Goal: Information Seeking & Learning: Check status

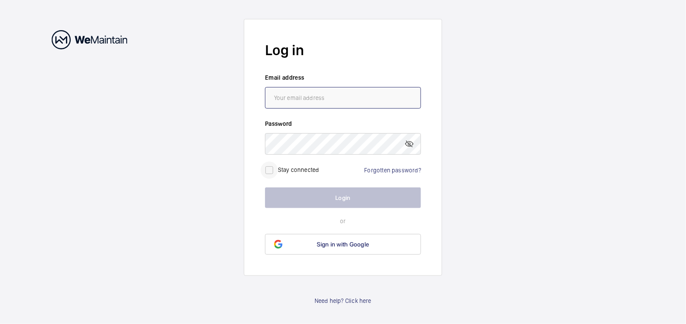
type input "[PERSON_NAME][EMAIL_ADDRESS][PERSON_NAME][DOMAIN_NAME]"
click at [271, 170] on input "checkbox" at bounding box center [269, 170] width 17 height 17
checkbox input "true"
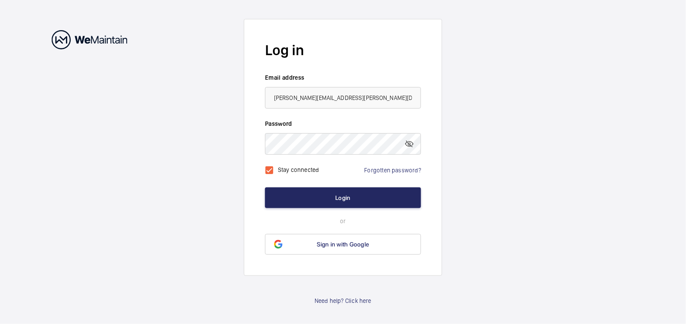
click at [374, 205] on form "Log in Email address [PERSON_NAME][EMAIL_ADDRESS][PERSON_NAME][DOMAIN_NAME] Pas…" at bounding box center [343, 147] width 198 height 257
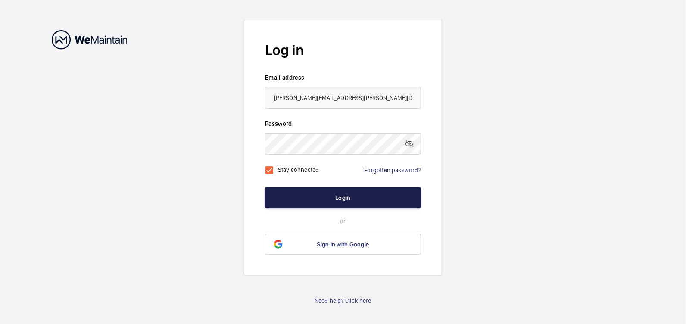
drag, startPoint x: 370, startPoint y: 202, endPoint x: 366, endPoint y: 191, distance: 12.4
click at [370, 202] on button "Login" at bounding box center [343, 197] width 156 height 21
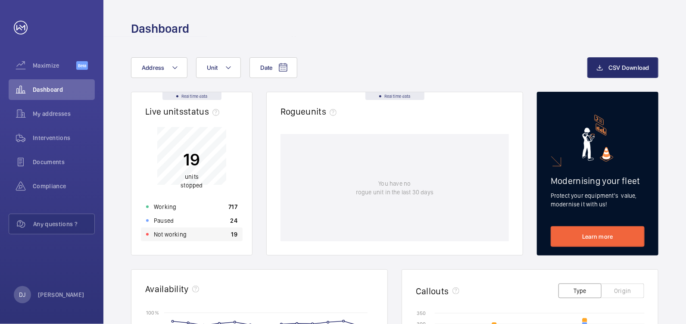
click at [175, 230] on p "Not working" at bounding box center [170, 234] width 33 height 9
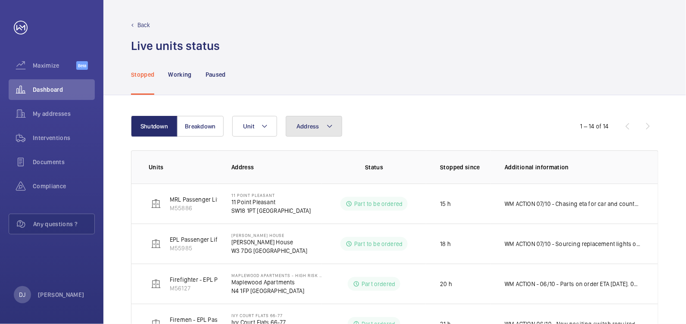
drag, startPoint x: 302, startPoint y: 123, endPoint x: 307, endPoint y: 129, distance: 7.4
click at [302, 123] on span "Address" at bounding box center [307, 126] width 23 height 7
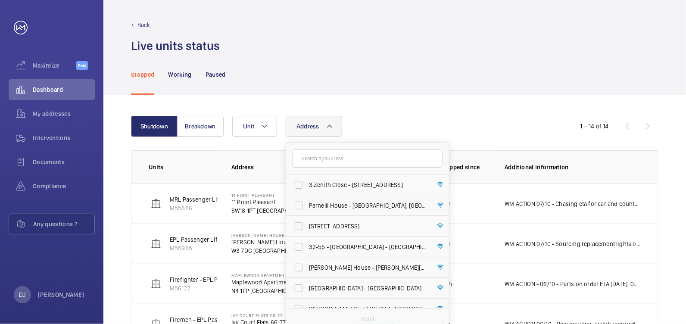
click at [322, 159] on input "text" at bounding box center [368, 159] width 150 height 18
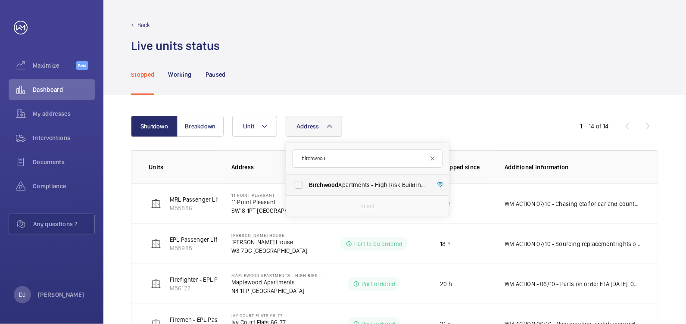
type input "birchwood"
click at [383, 184] on span "[GEOGRAPHIC_DATA] - High Risk Building - [GEOGRAPHIC_DATA]" at bounding box center [368, 185] width 118 height 9
click at [307, 184] on input "[GEOGRAPHIC_DATA] - High Risk Building - [GEOGRAPHIC_DATA]" at bounding box center [298, 184] width 17 height 17
checkbox input "true"
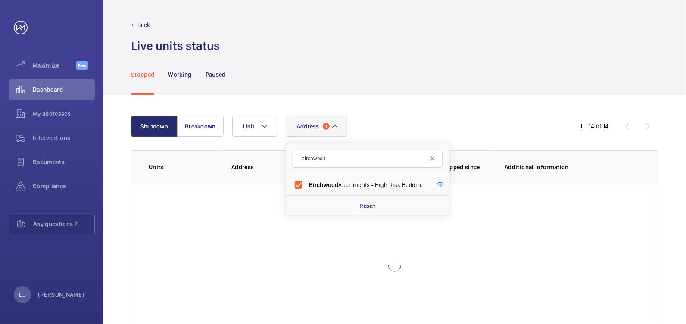
click at [417, 124] on div "Address [STREET_ADDRESS] Reset Unit" at bounding box center [393, 126] width 323 height 21
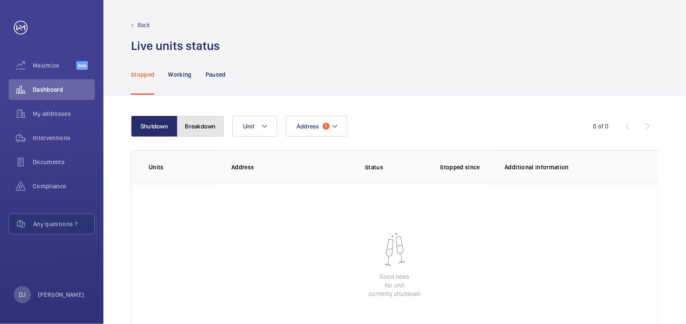
click at [192, 125] on button "Breakdown" at bounding box center [200, 126] width 47 height 21
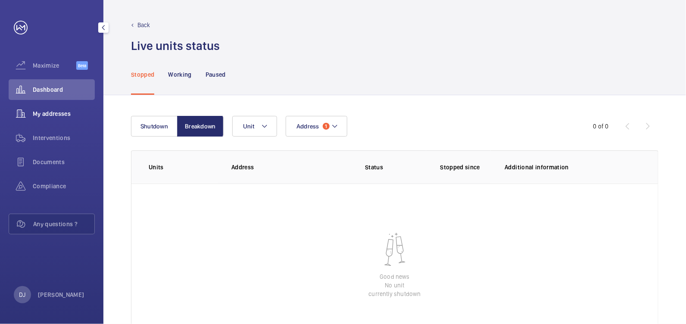
click at [58, 114] on span "My addresses" at bounding box center [64, 113] width 62 height 9
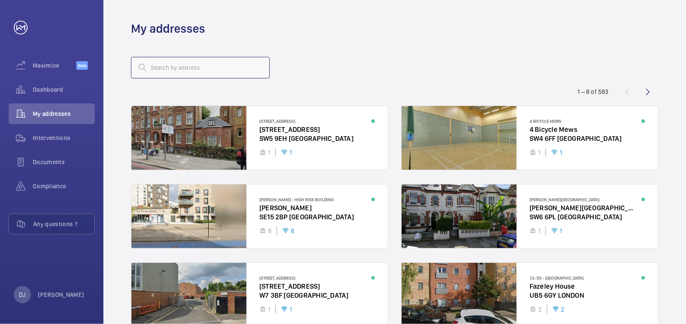
click at [228, 67] on input "text" at bounding box center [200, 68] width 139 height 22
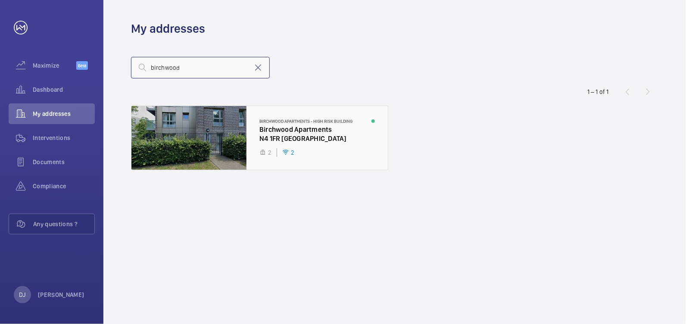
type input "birchwood"
click at [284, 136] on div at bounding box center [259, 138] width 256 height 64
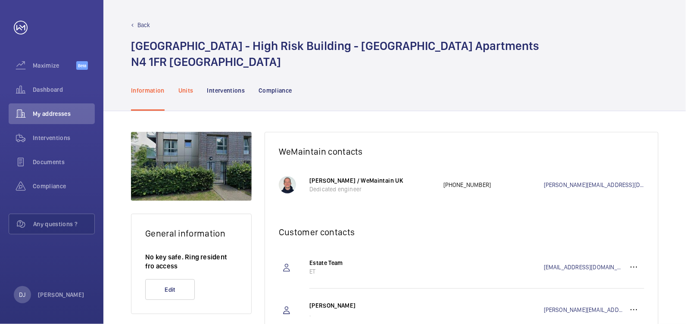
click at [191, 89] on p "Units" at bounding box center [185, 90] width 15 height 9
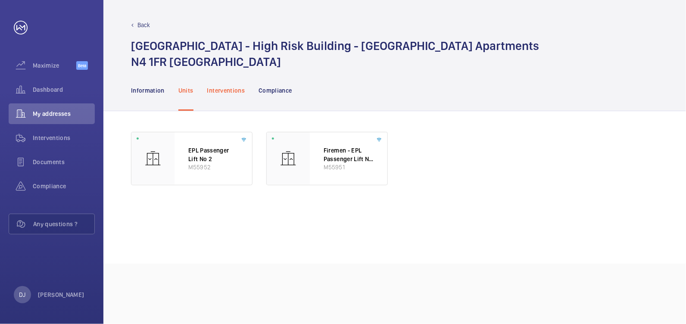
click at [239, 89] on p "Interventions" at bounding box center [226, 90] width 38 height 9
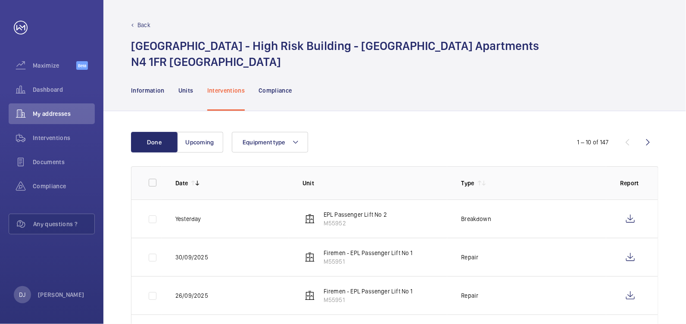
click at [148, 26] on p "Back" at bounding box center [143, 25] width 13 height 9
